Goal: Task Accomplishment & Management: Use online tool/utility

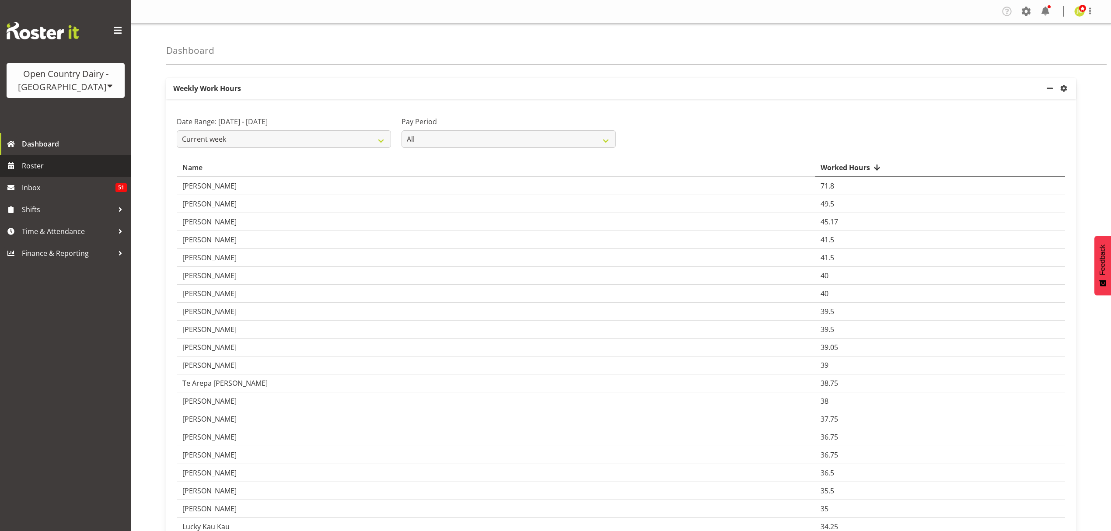
click at [62, 159] on span "Roster" at bounding box center [74, 165] width 105 height 13
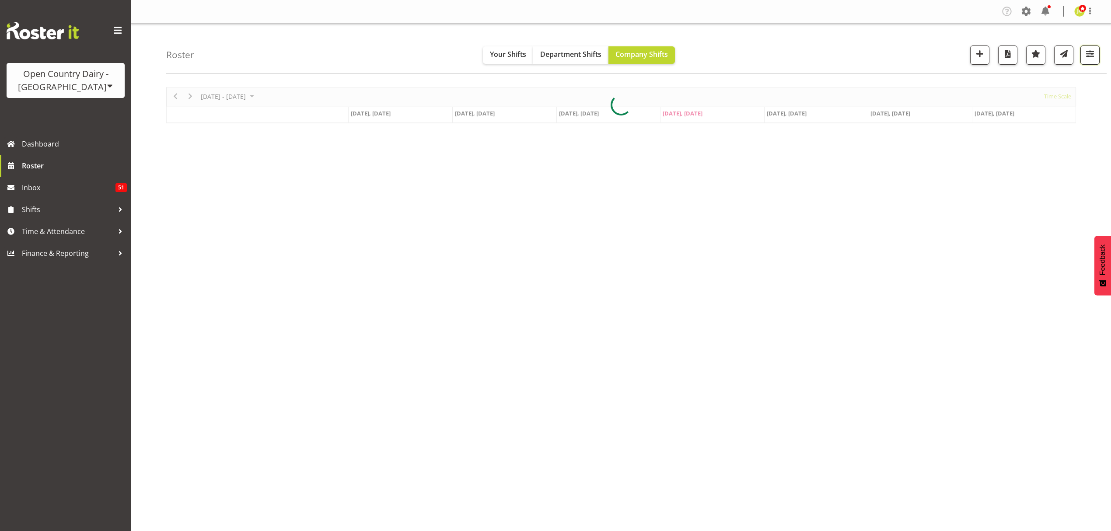
click at [1093, 54] on span "button" at bounding box center [1089, 53] width 11 height 11
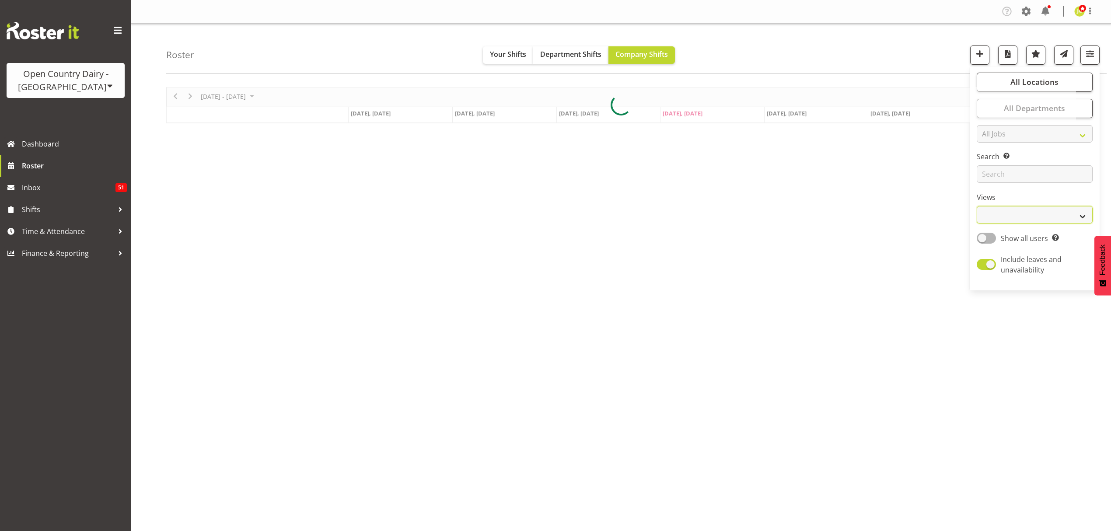
click at [1032, 220] on select "Staff Role Shift - Horizontal Shift - Vertical Staff - Location" at bounding box center [1035, 214] width 116 height 17
select select "shift"
click at [977, 206] on select "Staff Role Shift - Horizontal Shift - Vertical Staff - Location" at bounding box center [1035, 214] width 116 height 17
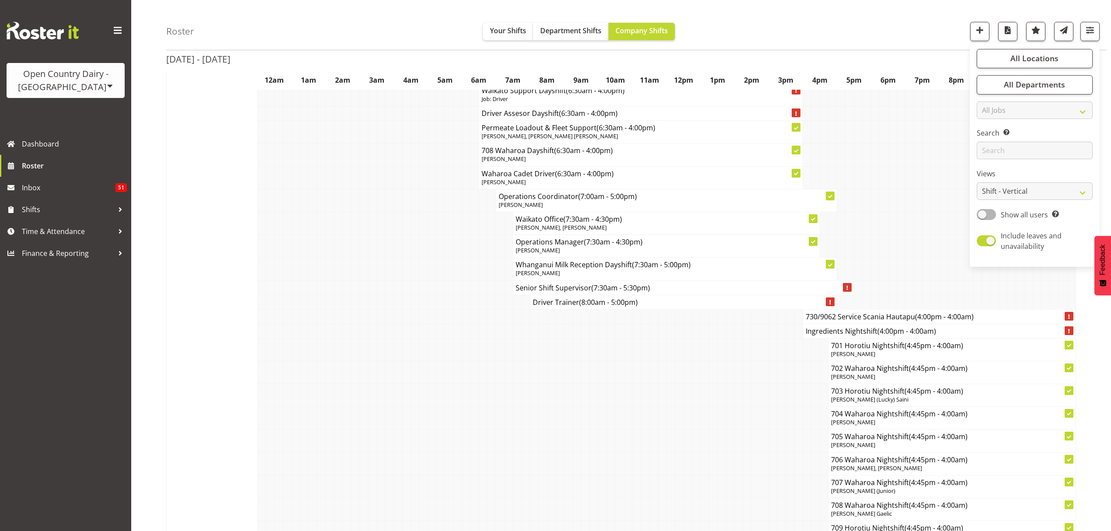
scroll to position [5482, 0]
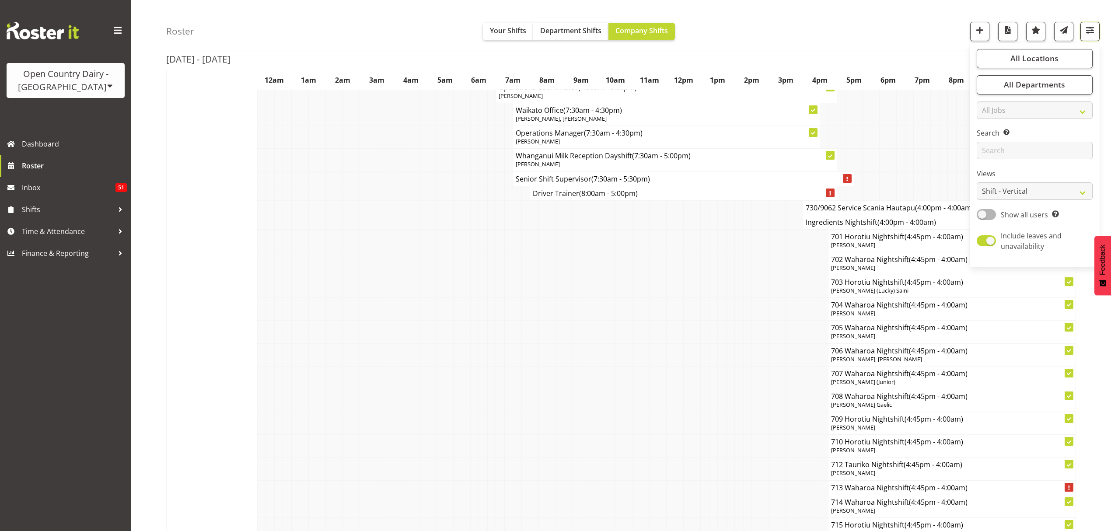
click at [1096, 33] on button "button" at bounding box center [1089, 31] width 19 height 19
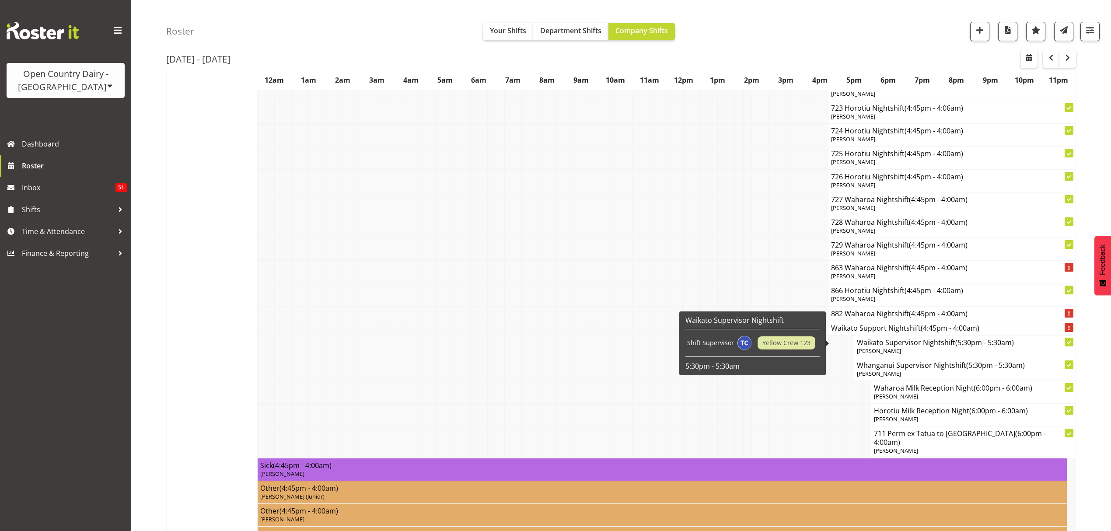
scroll to position [6065, 0]
